Goal: Find specific page/section: Find specific page/section

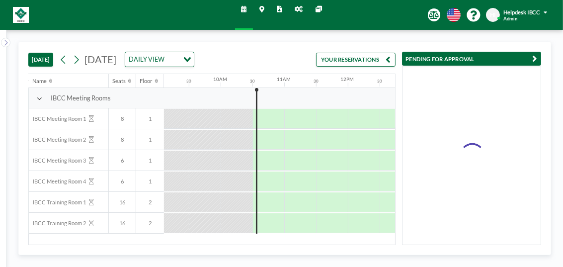
scroll to position [0, 596]
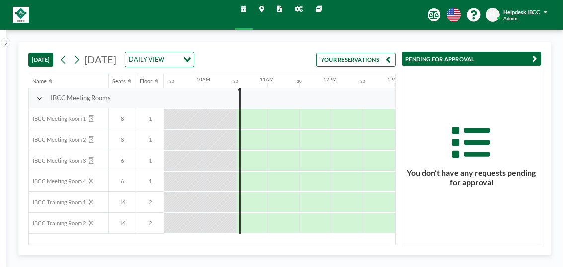
click at [277, 11] on icon at bounding box center [279, 9] width 5 height 6
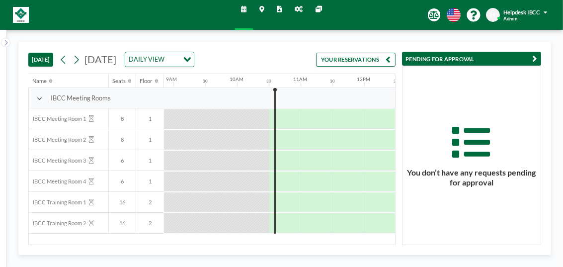
scroll to position [0, 596]
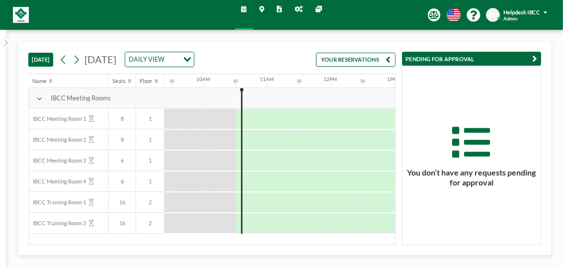
click at [281, 10] on icon at bounding box center [279, 9] width 5 height 6
